Goal: Task Accomplishment & Management: Manage account settings

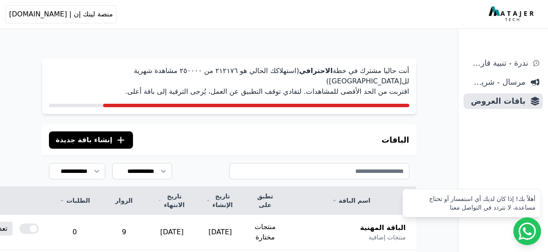
scroll to position [124, 0]
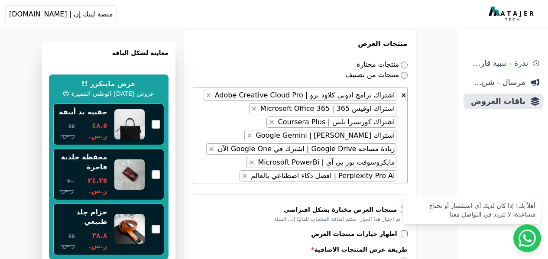
scroll to position [471, 0]
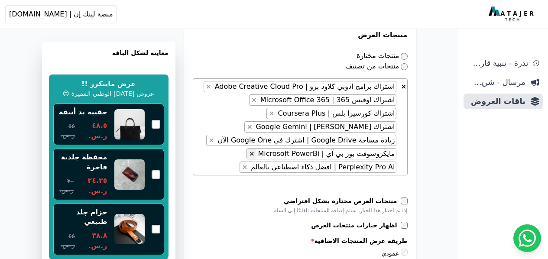
click at [254, 155] on span "×" at bounding box center [252, 153] width 6 height 8
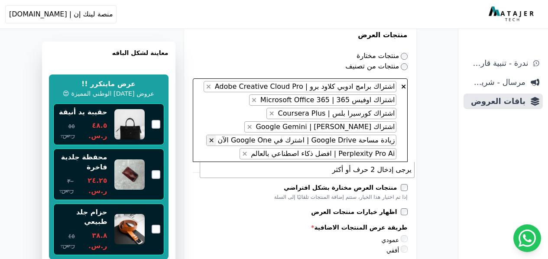
click at [214, 140] on span "×" at bounding box center [211, 140] width 6 height 8
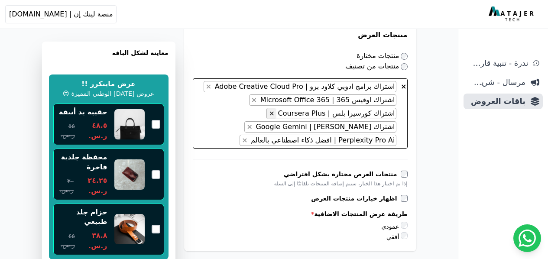
click at [274, 113] on span "×" at bounding box center [271, 113] width 6 height 8
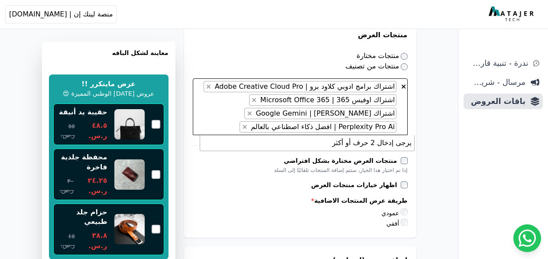
click at [224, 133] on span "× × اشتراك برامج ادوبي كلاود برو | Adobe Creative Cloud Pro × اشتراك اوفيس 365 …" at bounding box center [300, 106] width 215 height 57
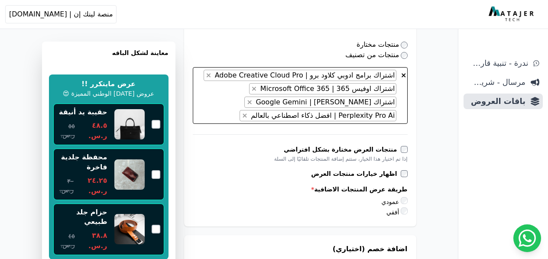
scroll to position [488, 0]
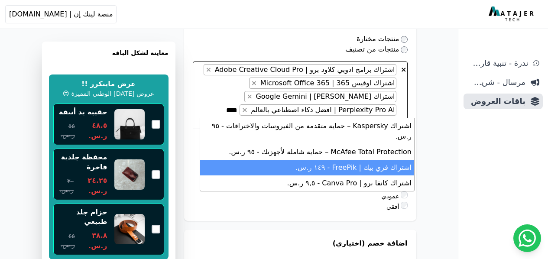
type textarea "****"
click at [365, 160] on li "اشتراك فري بيك | FreePik - ١٤٩ ر.س." at bounding box center [307, 168] width 214 height 16
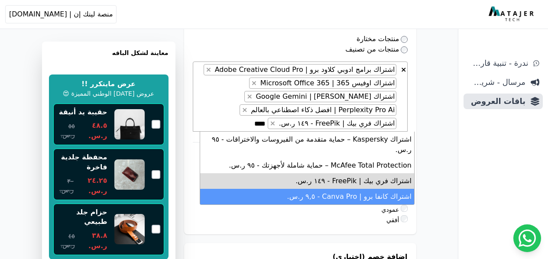
click at [367, 189] on li "اشتراك كانفا برو | Canva Pro - ٩,٥ ر.س." at bounding box center [307, 197] width 214 height 16
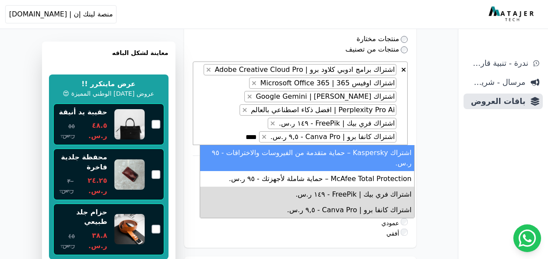
click at [257, 136] on textarea "****" at bounding box center [244, 137] width 26 height 10
